Goal: Task Accomplishment & Management: Complete application form

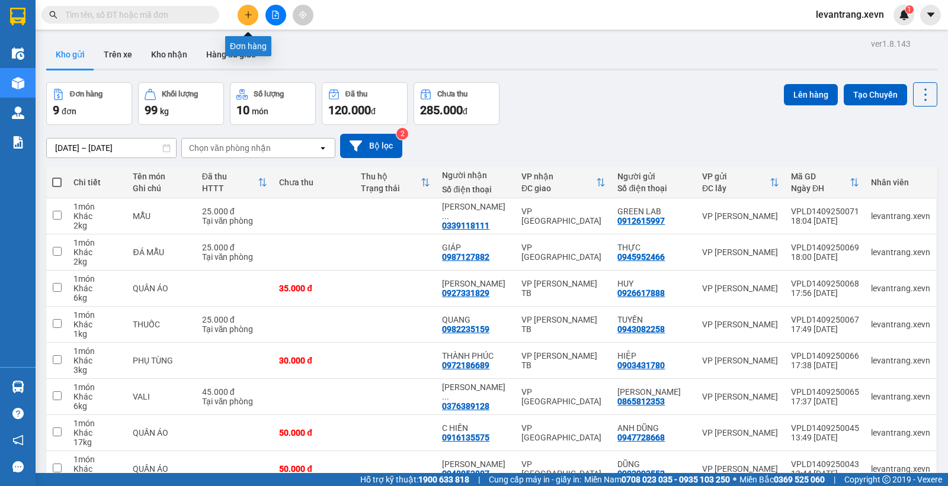
click at [257, 16] on button at bounding box center [247, 15] width 21 height 21
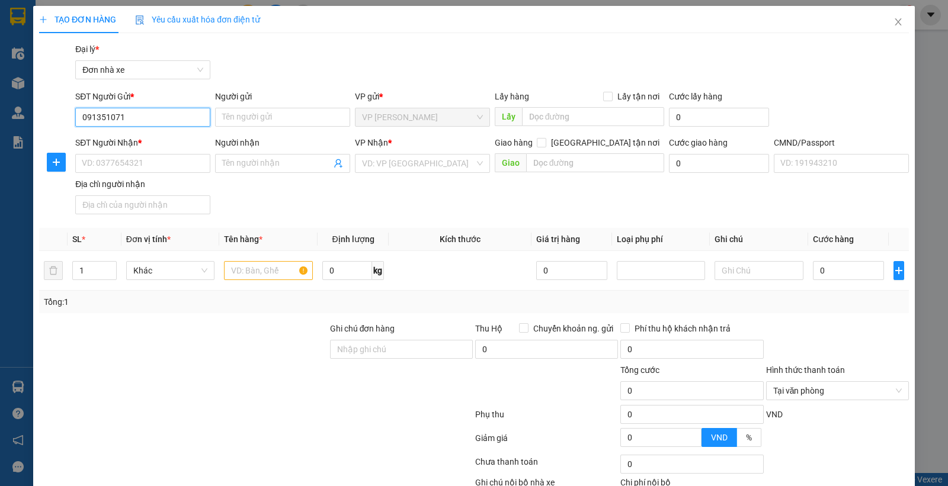
type input "0913510711"
click at [150, 139] on div "0913510711 - CHÚ CHINH" at bounding box center [141, 140] width 119 height 13
type input "CHÚ CHINH"
type input "0865239888"
type input "THÀNH"
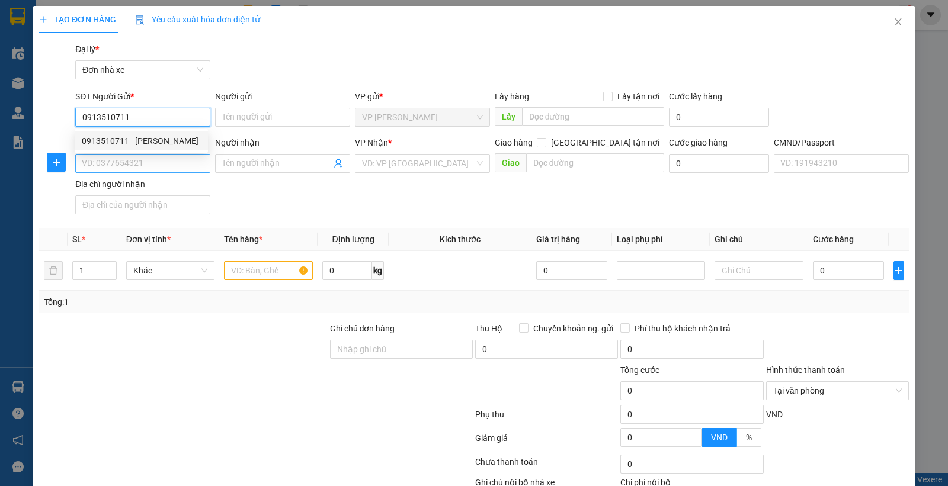
type input "036090014841 NGUYÊN XUÂN THÀNH"
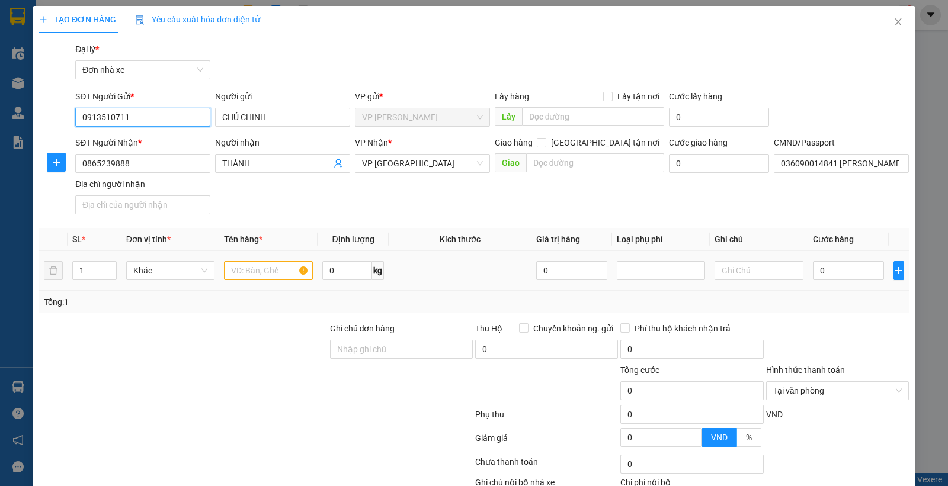
type input "0913510711"
click at [256, 270] on input "text" at bounding box center [268, 270] width 89 height 19
type input "g"
type input "GIẤY TỜ"
click at [347, 275] on input "0" at bounding box center [347, 270] width 50 height 19
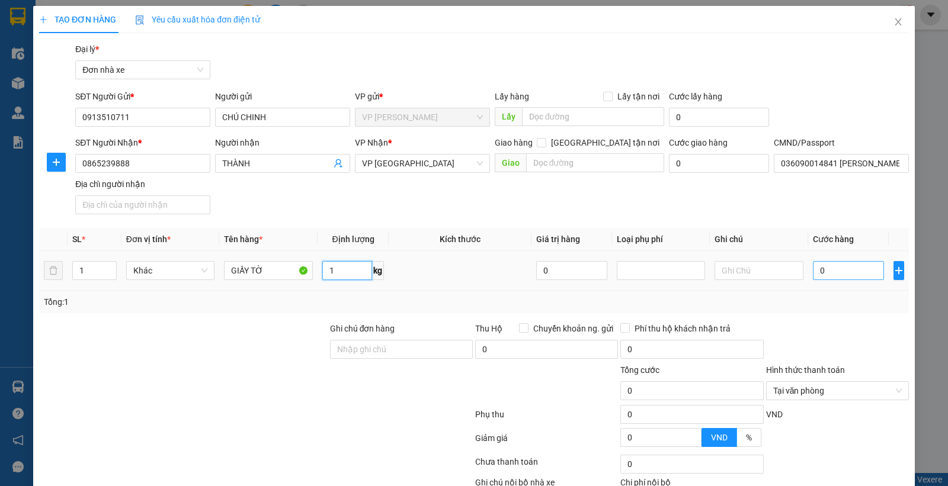
type input "1"
click at [848, 275] on input "0" at bounding box center [848, 270] width 71 height 19
type input "2"
type input "25"
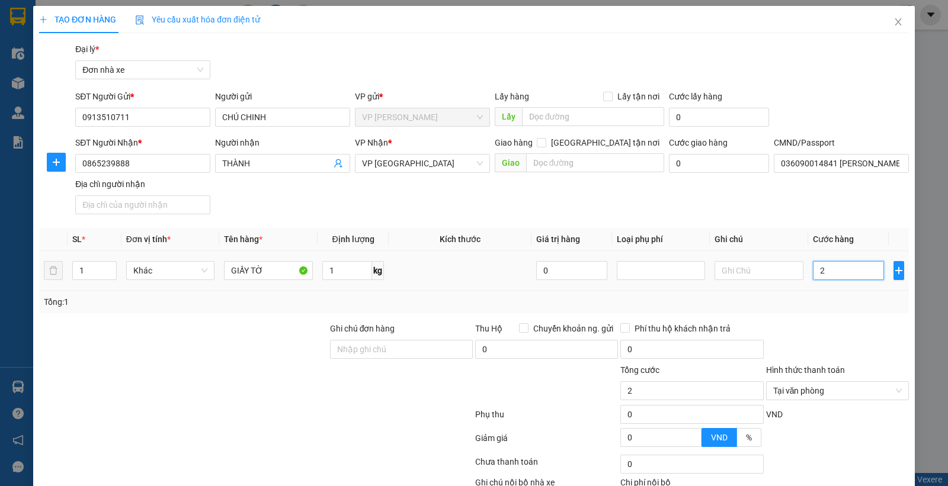
type input "25"
type input "25.000"
drag, startPoint x: 822, startPoint y: 322, endPoint x: 846, endPoint y: 379, distance: 61.6
click at [822, 323] on div at bounding box center [837, 342] width 145 height 41
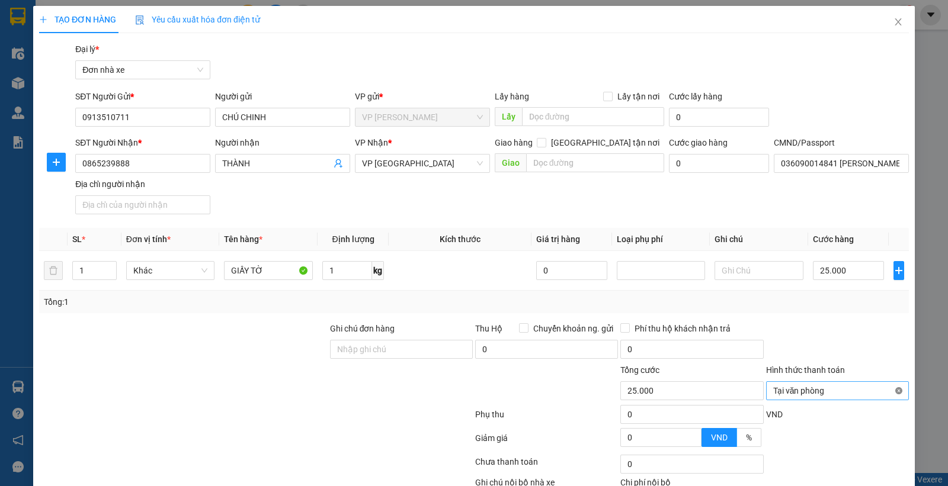
type input "25.000"
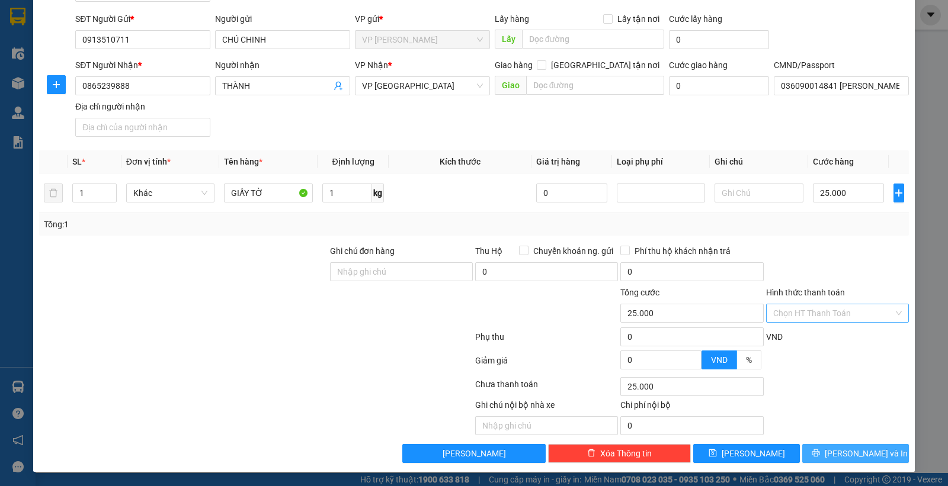
click at [813, 451] on button "Lưu và In" at bounding box center [855, 453] width 107 height 19
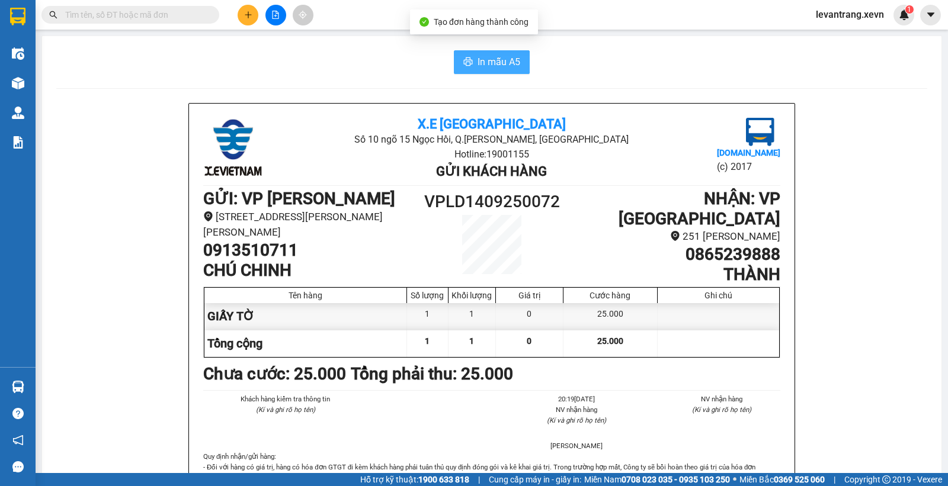
click at [468, 59] on button "In mẫu A5" at bounding box center [492, 62] width 76 height 24
